Goal: Download file/media: Download file/media

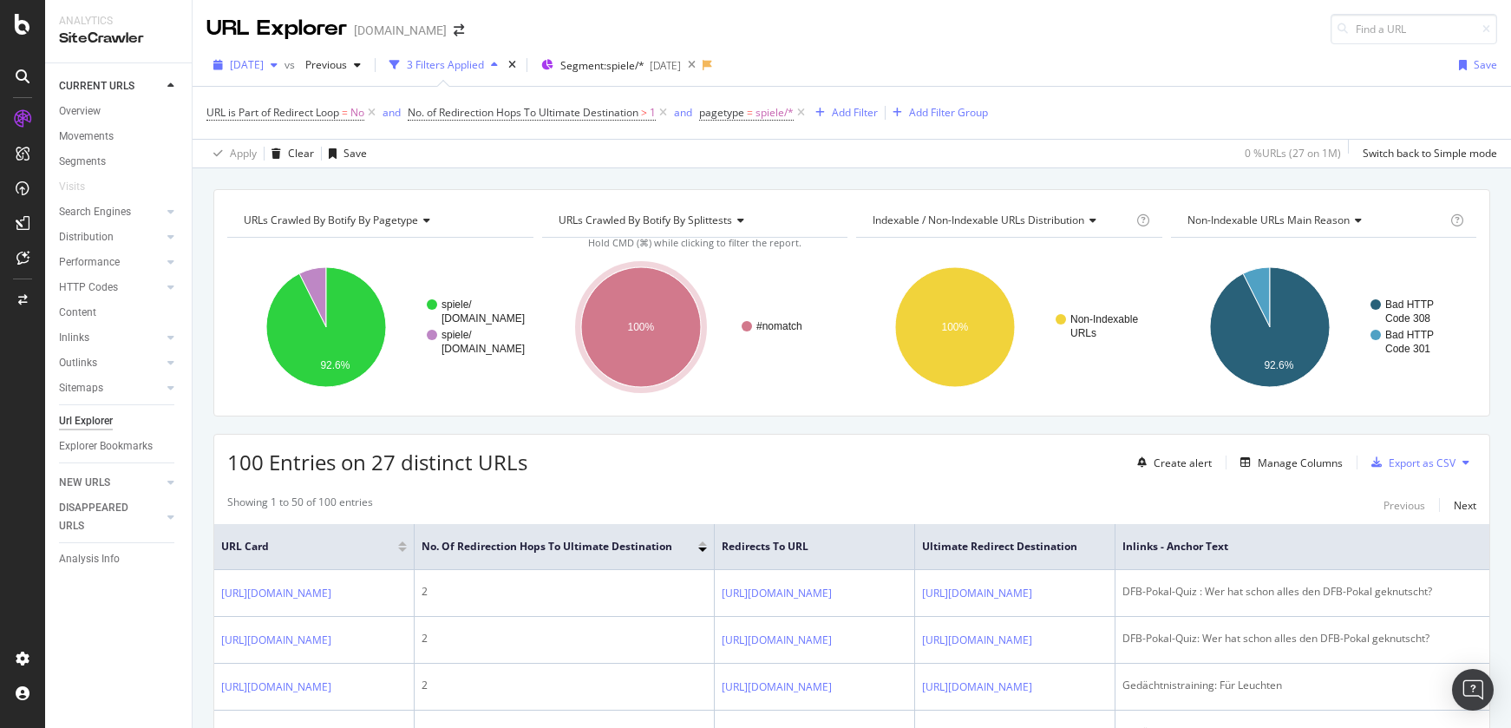
click at [259, 62] on span "[DATE]" at bounding box center [247, 64] width 34 height 15
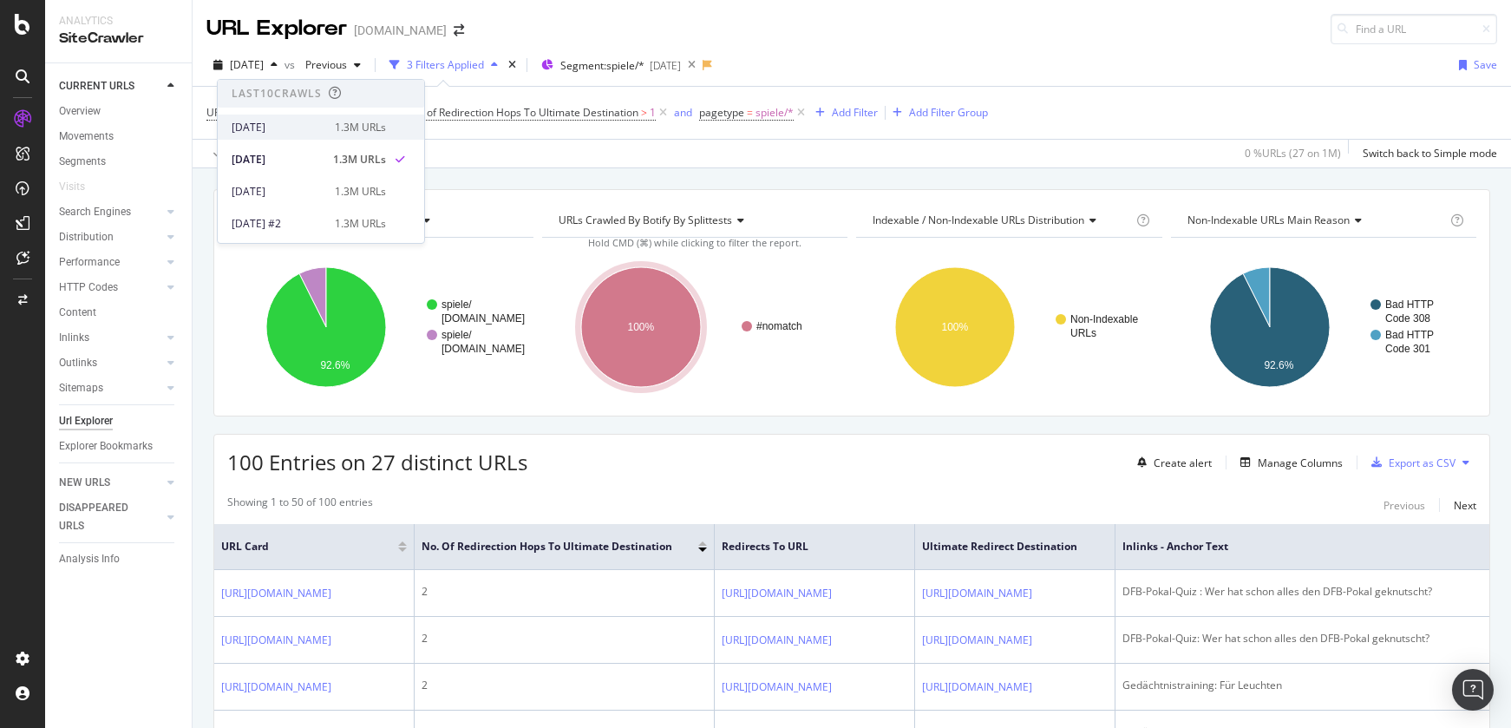
click at [291, 126] on div "[DATE]" at bounding box center [278, 128] width 93 height 16
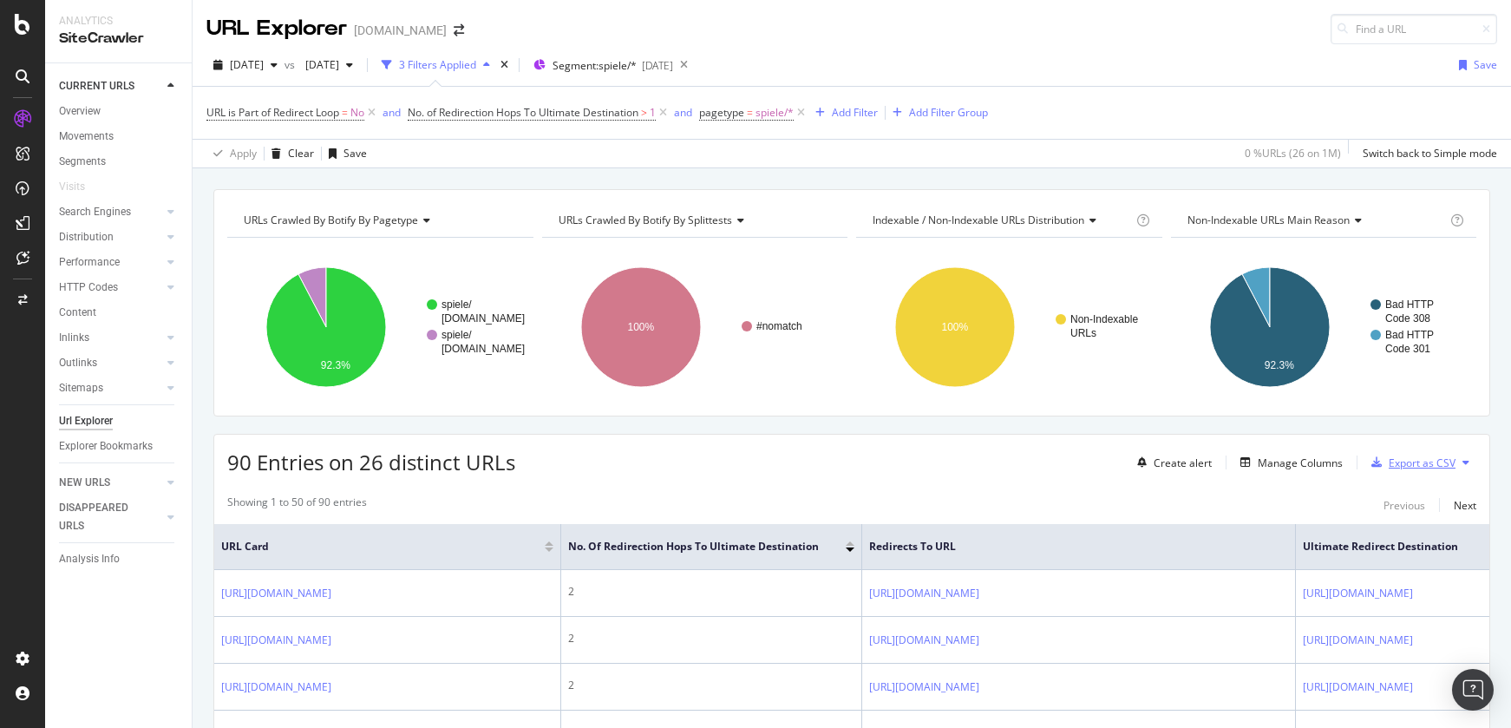
click at [1439, 466] on div "Export as CSV" at bounding box center [1422, 462] width 67 height 15
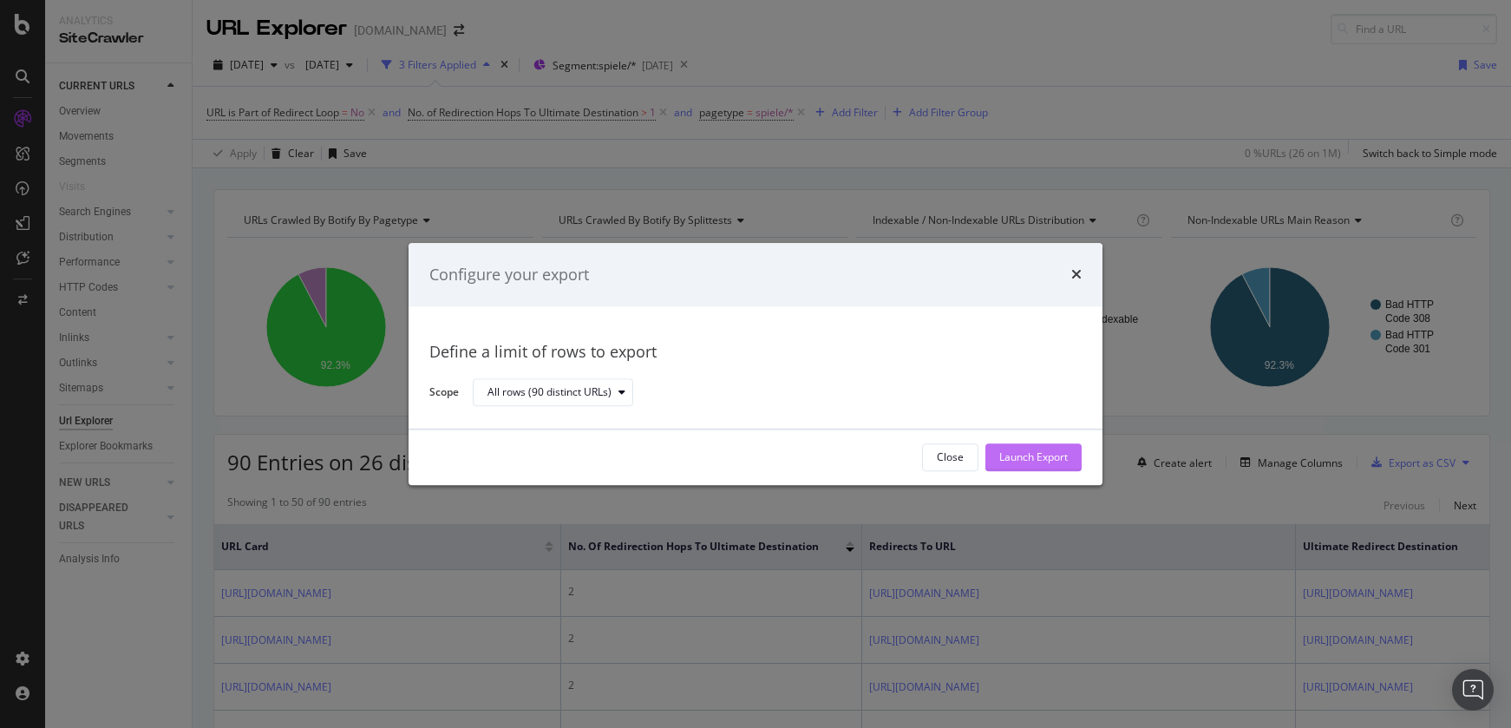
click at [1055, 460] on div "Launch Export" at bounding box center [1033, 457] width 69 height 15
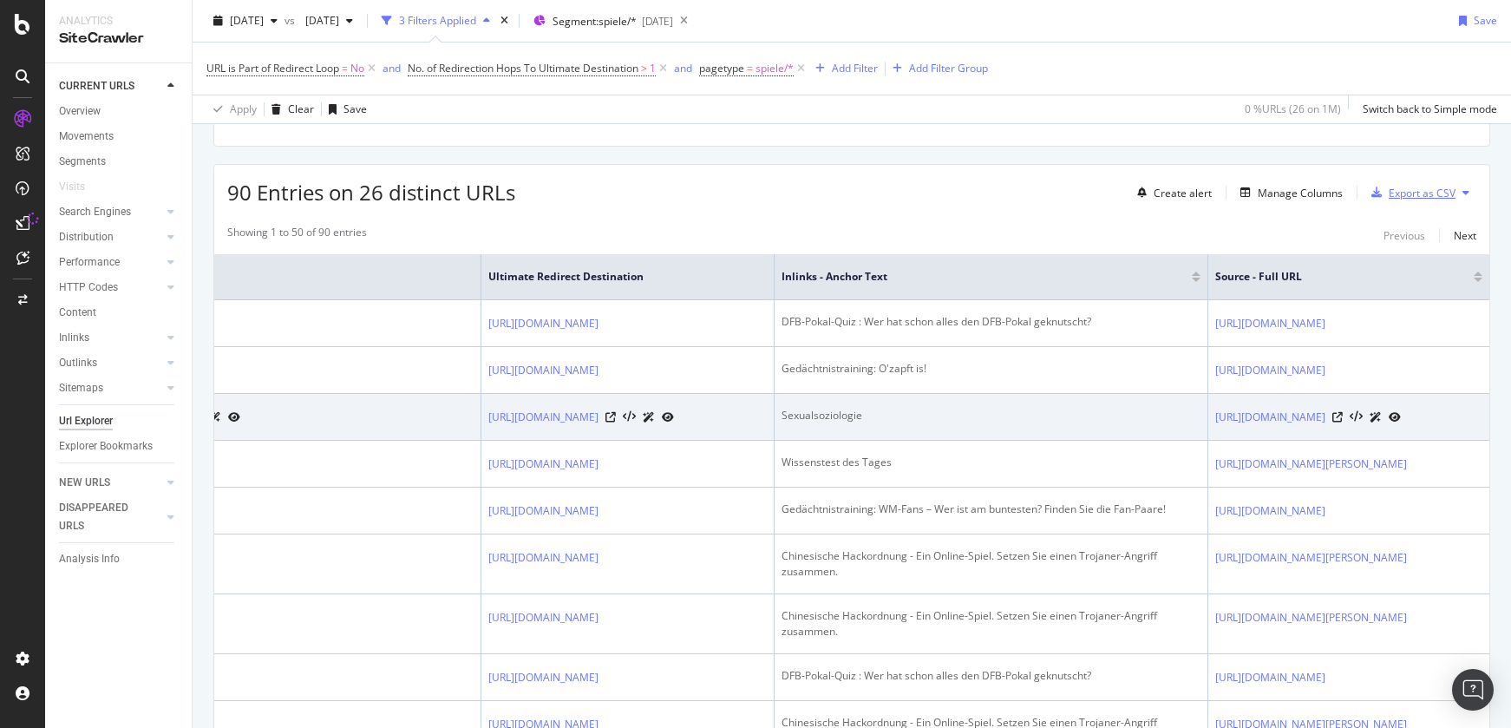
scroll to position [272, 0]
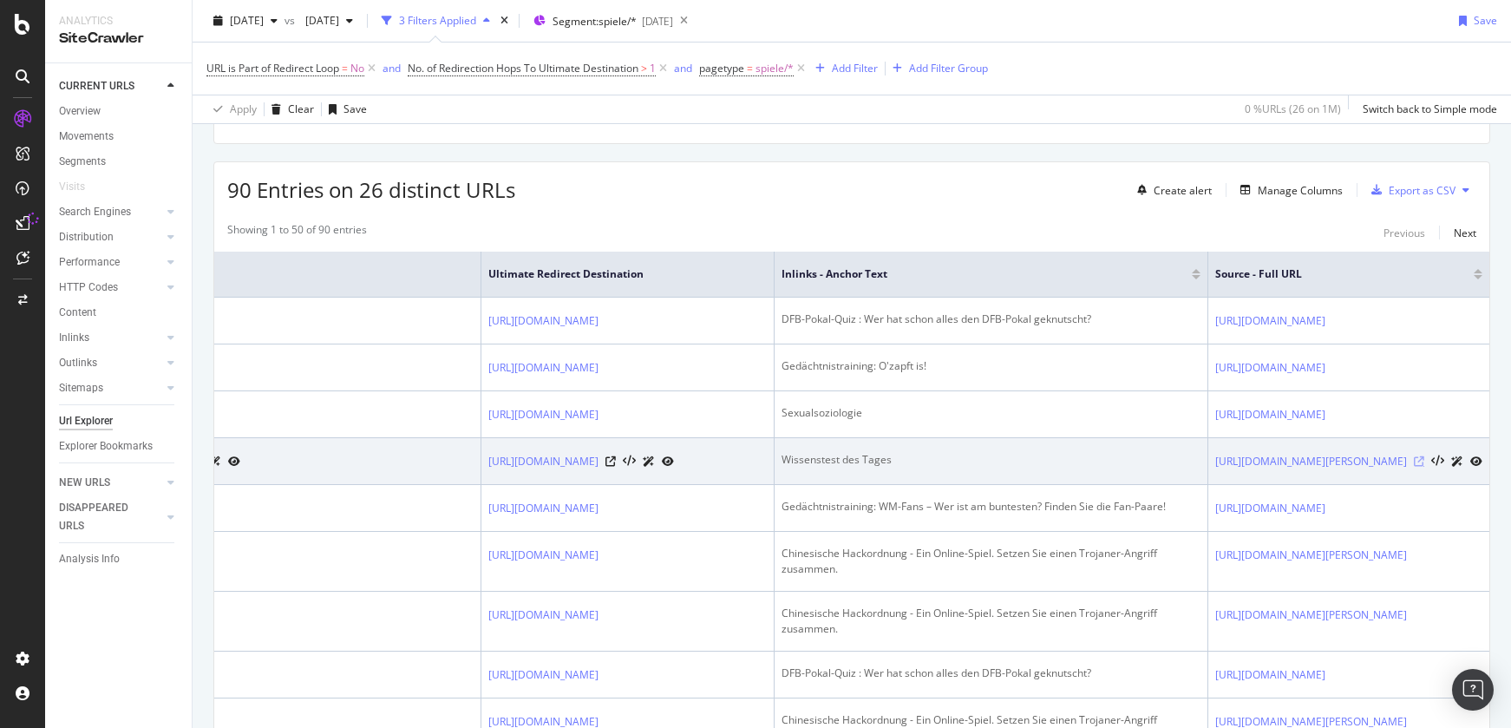
click at [1414, 467] on icon at bounding box center [1419, 461] width 10 height 10
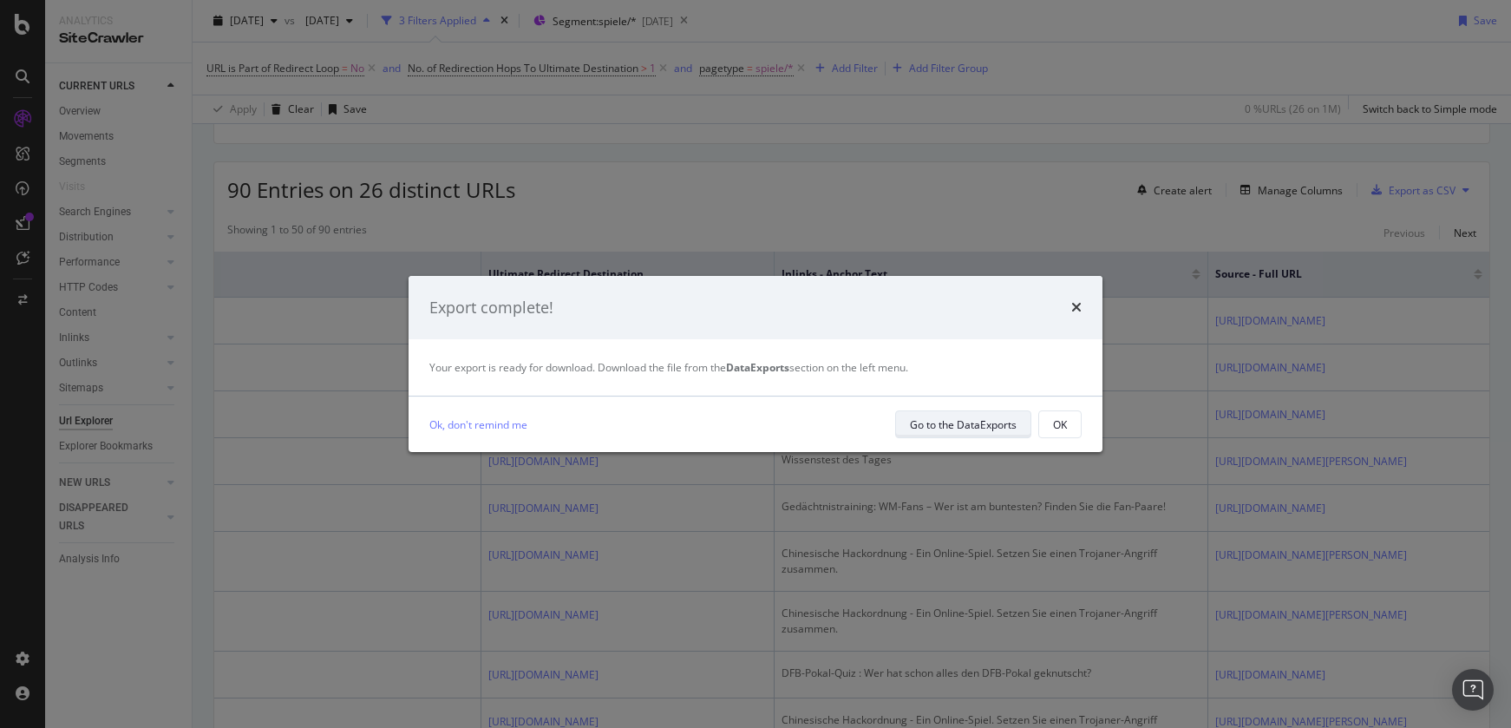
click at [988, 422] on div "Go to the DataExports" at bounding box center [963, 424] width 107 height 15
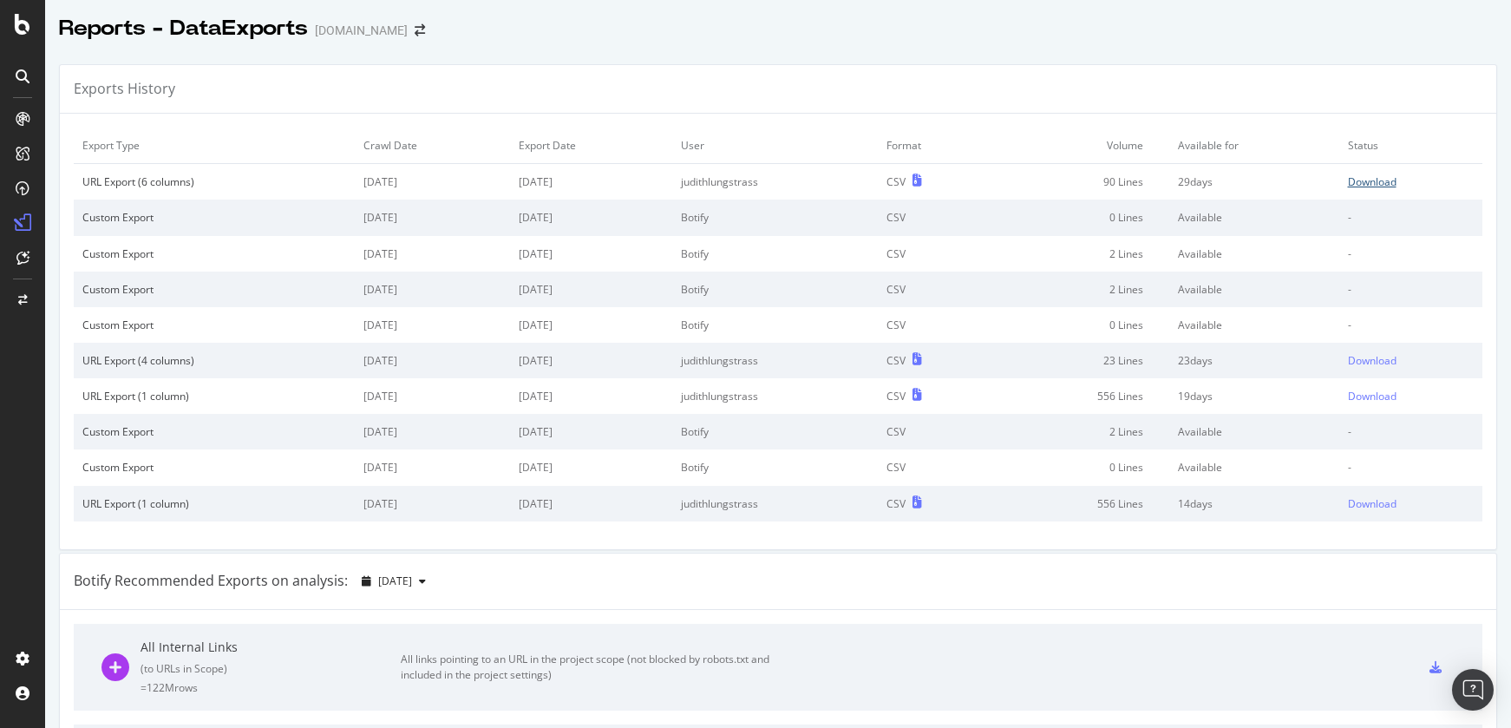
click at [1359, 181] on div "Download" at bounding box center [1372, 181] width 49 height 15
